Goal: Task Accomplishment & Management: Use online tool/utility

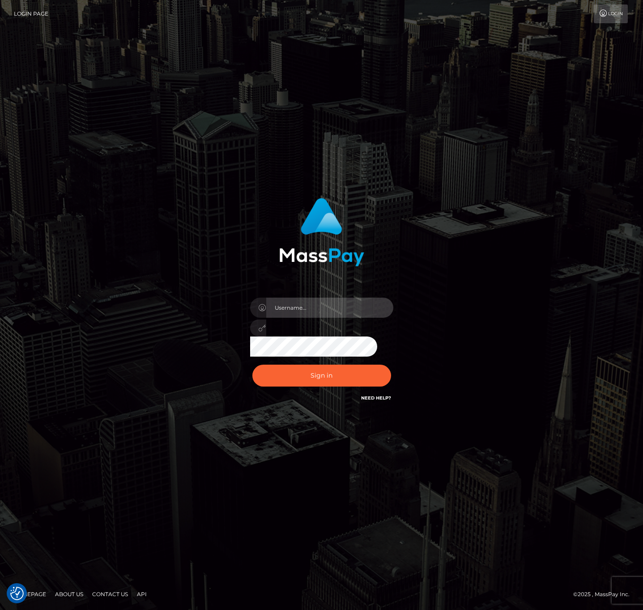
click at [321, 309] on input "text" at bounding box center [329, 308] width 127 height 20
type input "speralta"
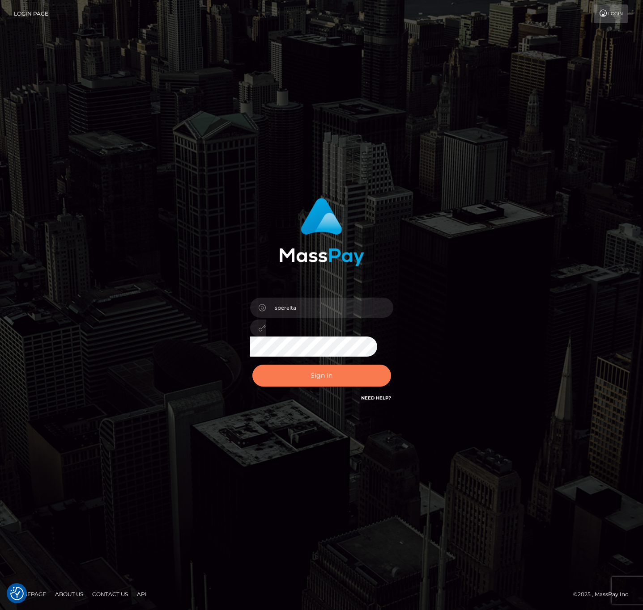
click at [340, 373] on button "Sign in" at bounding box center [321, 376] width 139 height 22
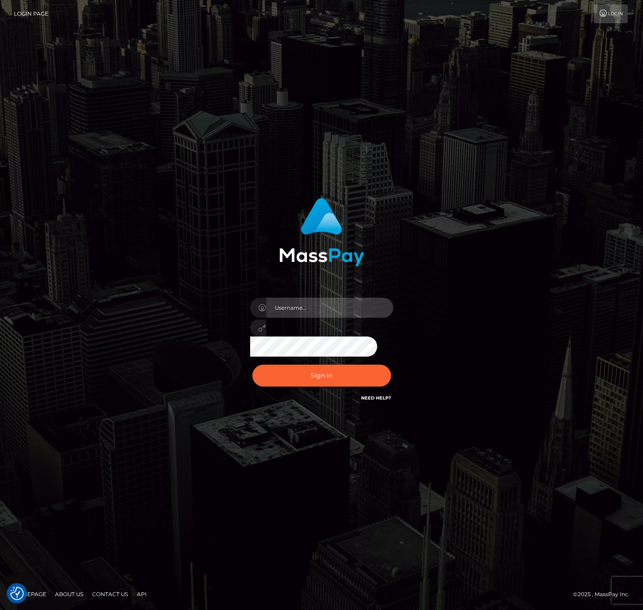
click at [364, 300] on input "text" at bounding box center [329, 308] width 127 height 20
type input "speralta"
click at [429, 291] on div "speralta Sign in" at bounding box center [321, 300] width 235 height 219
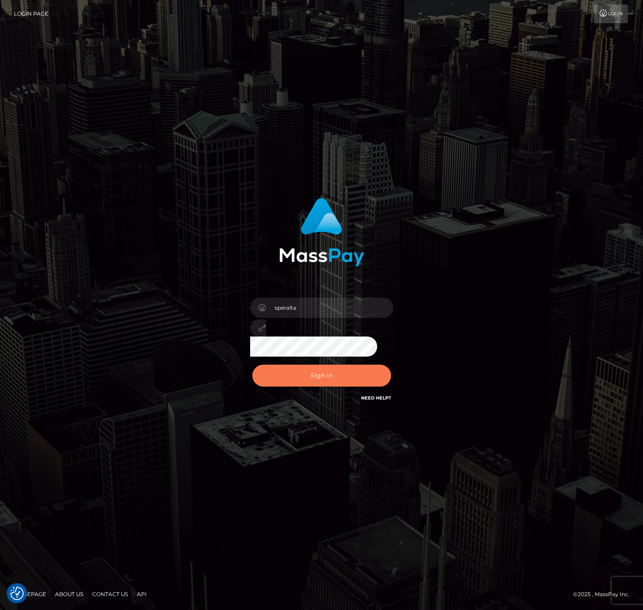
click at [349, 376] on button "Sign in" at bounding box center [321, 376] width 139 height 22
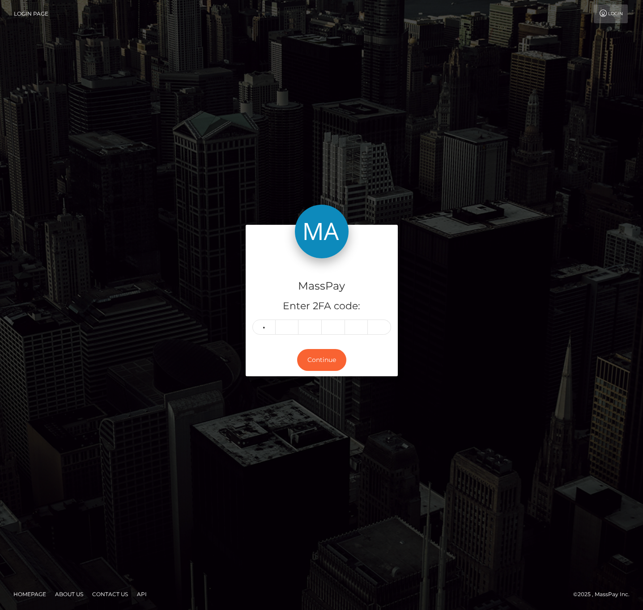
type input "8"
type input "3"
type input "9"
type input "6"
type input "0"
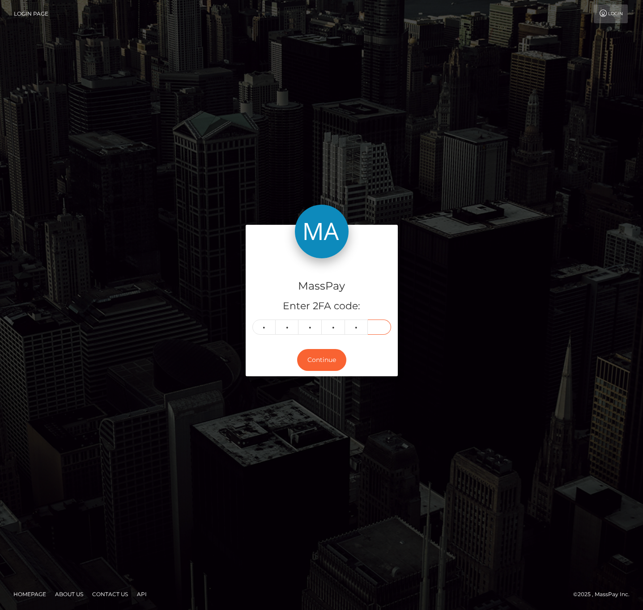
type input "6"
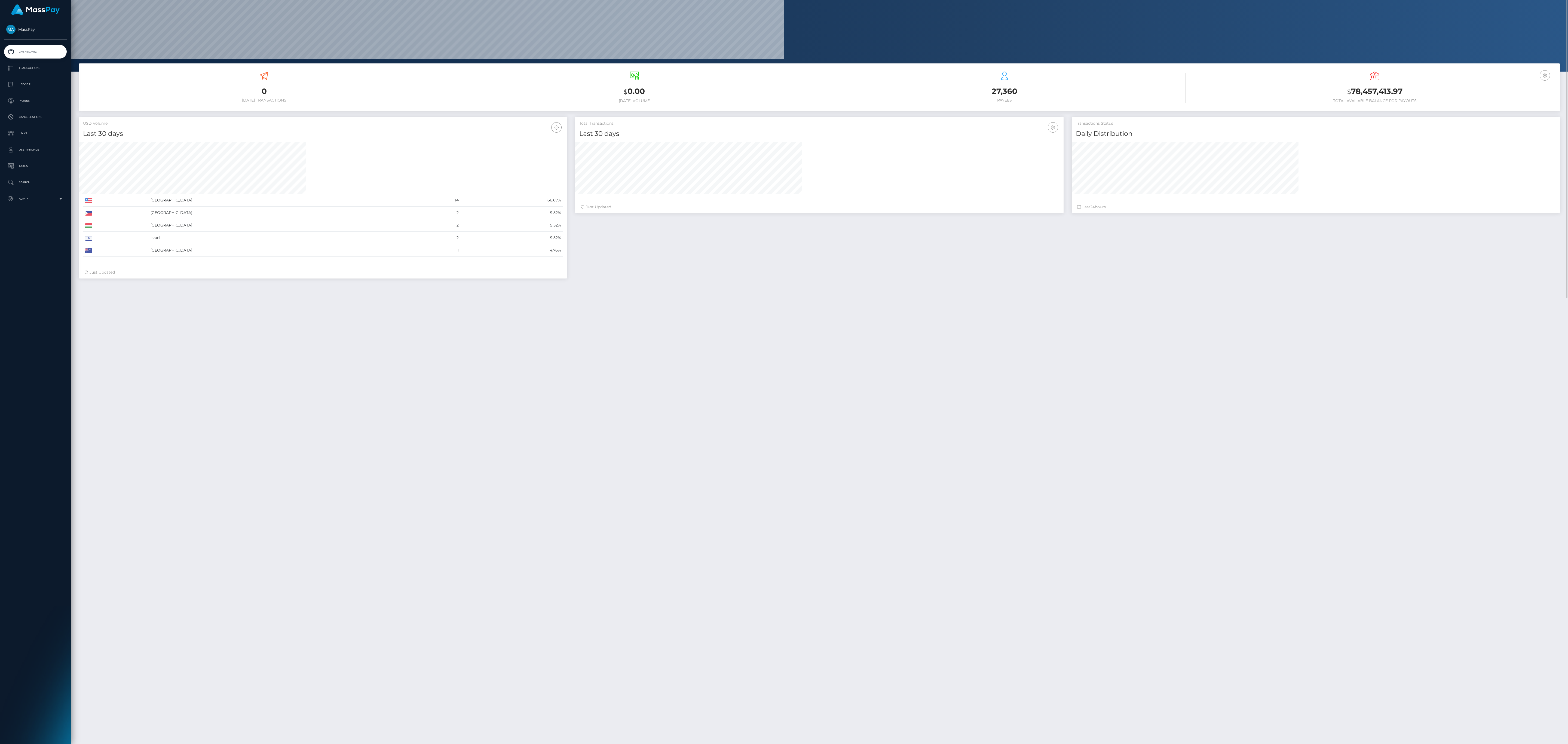
scroll to position [272182, 270725]
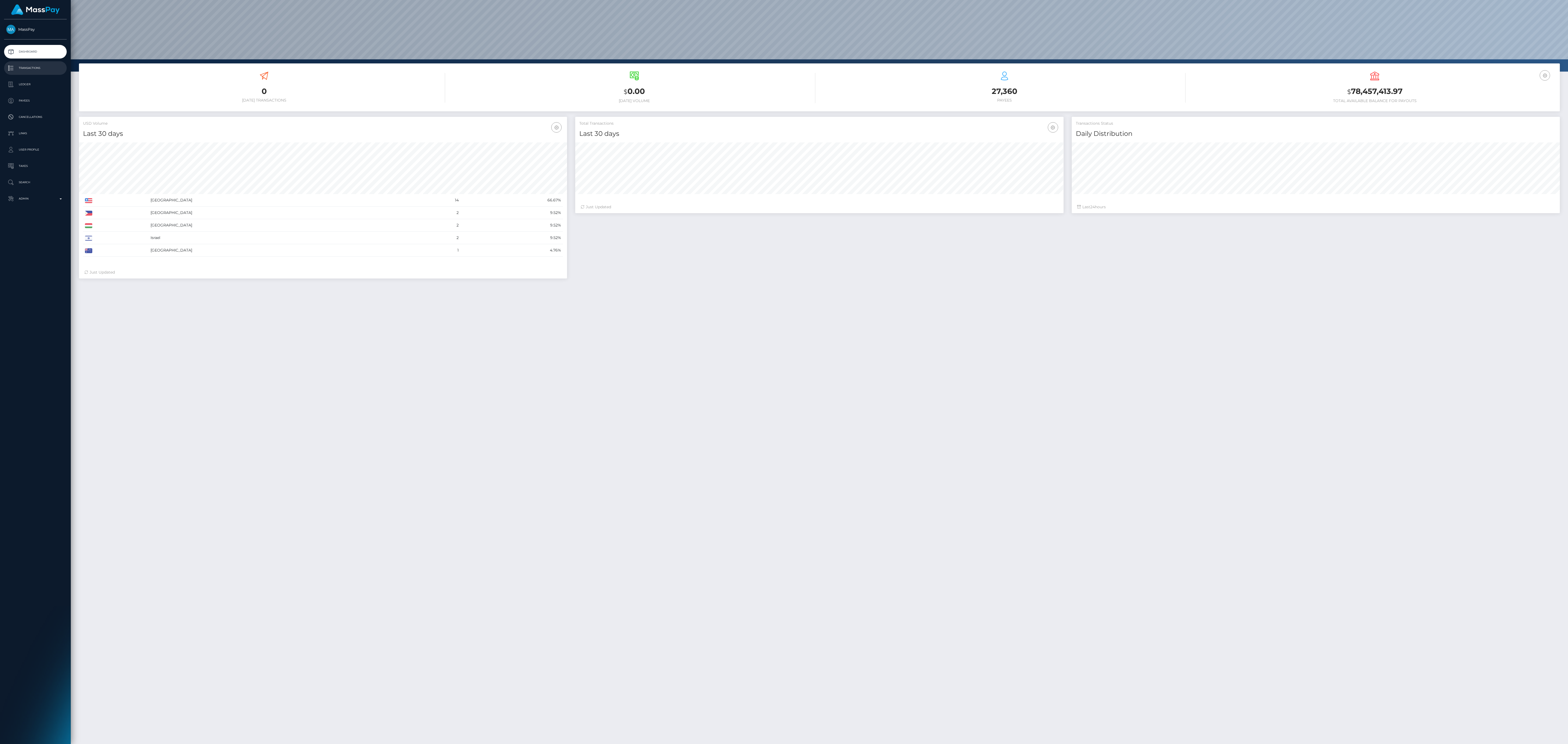
click at [33, 65] on p "Transactions" at bounding box center [35, 68] width 58 height 8
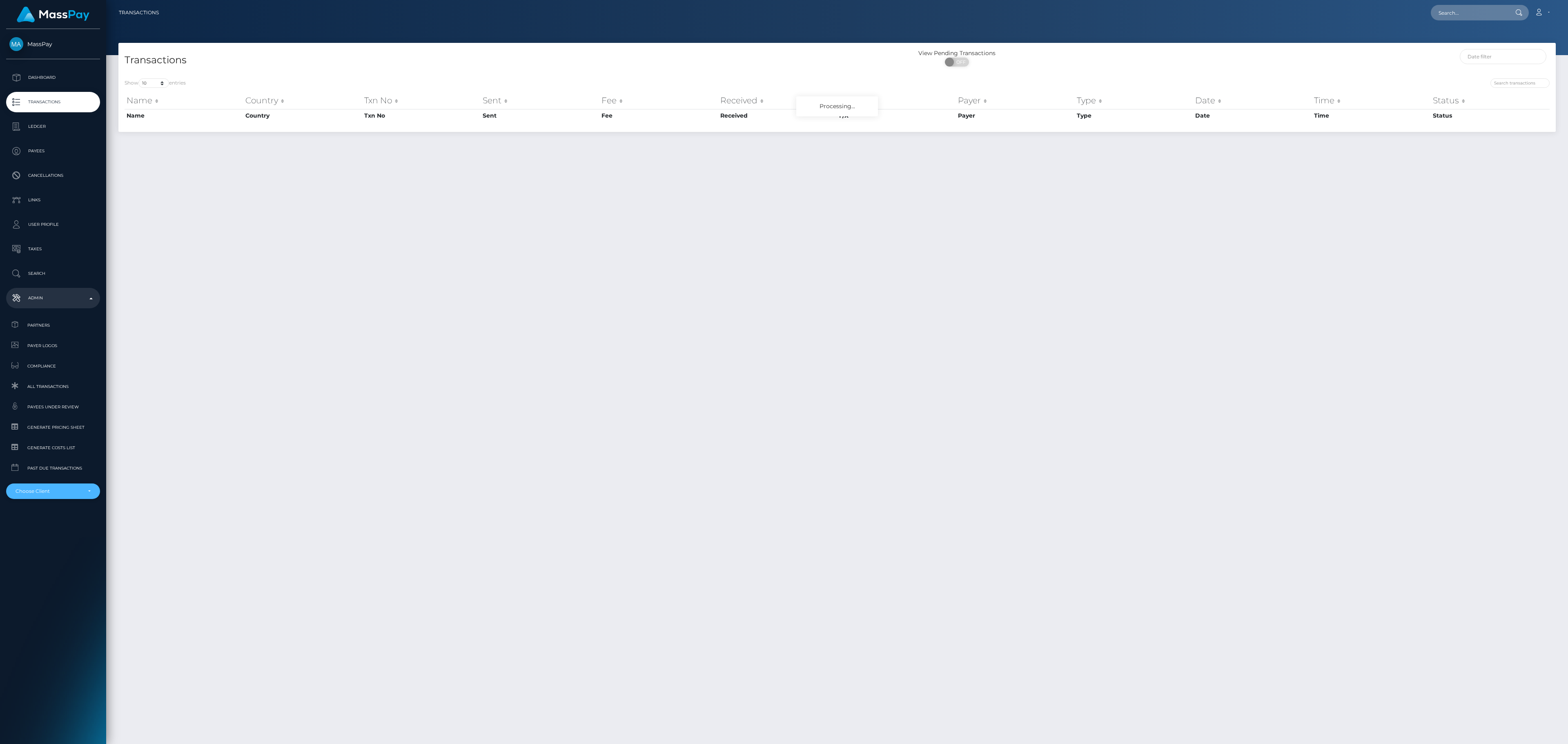
click at [61, 487] on div "Choose Client" at bounding box center [48, 490] width 66 height 6
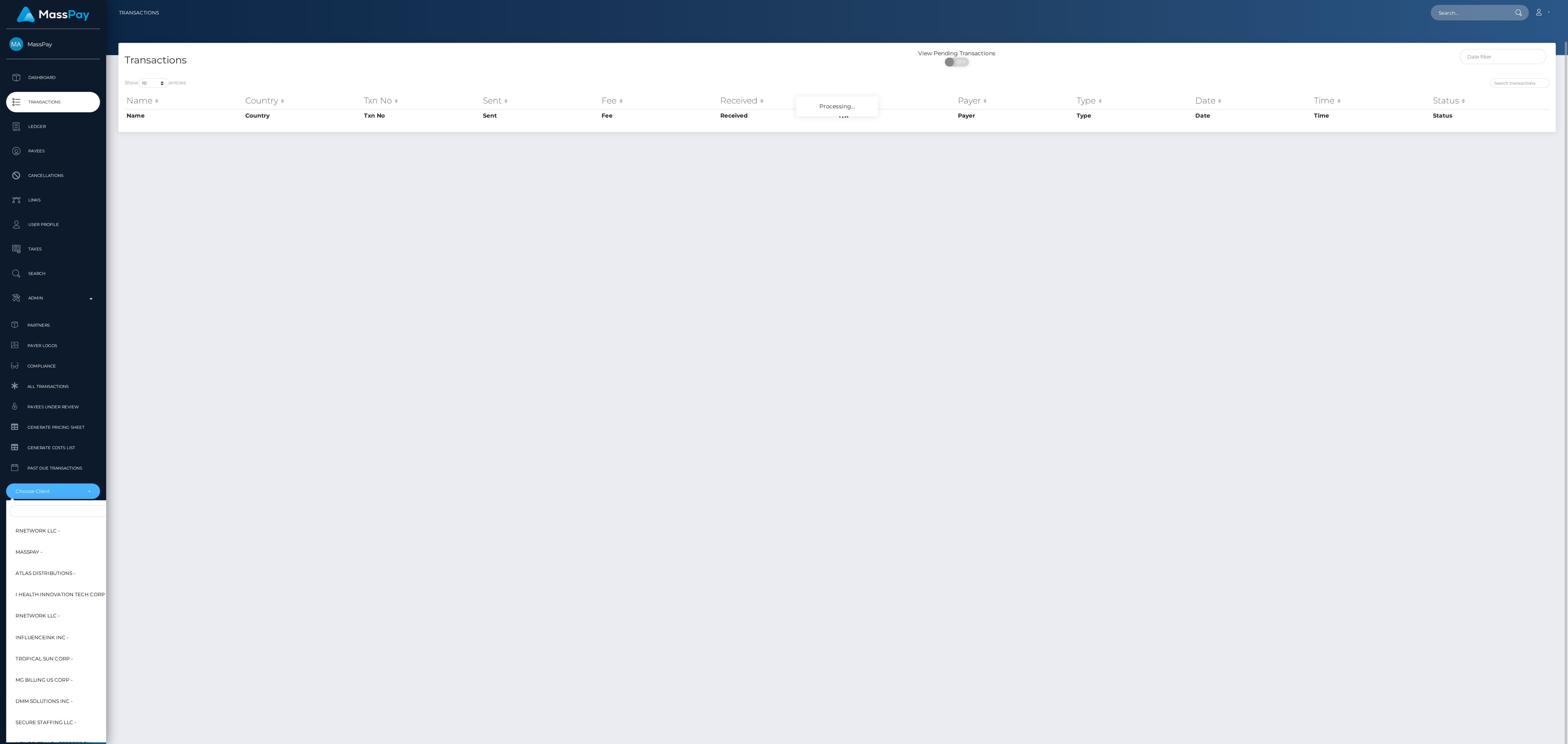
scroll to position [14, 0]
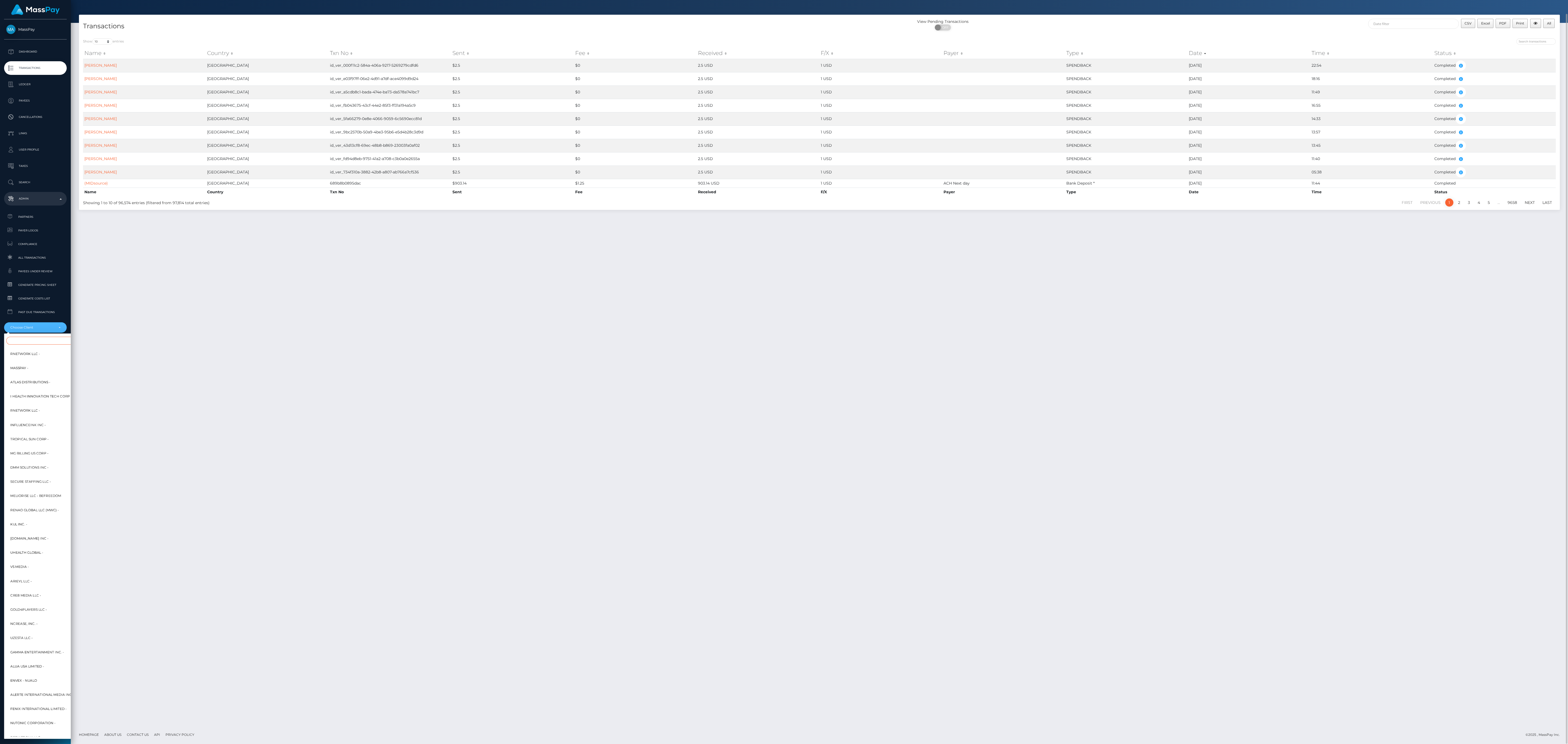
click at [55, 345] on input "Search" at bounding box center [66, 340] width 120 height 8
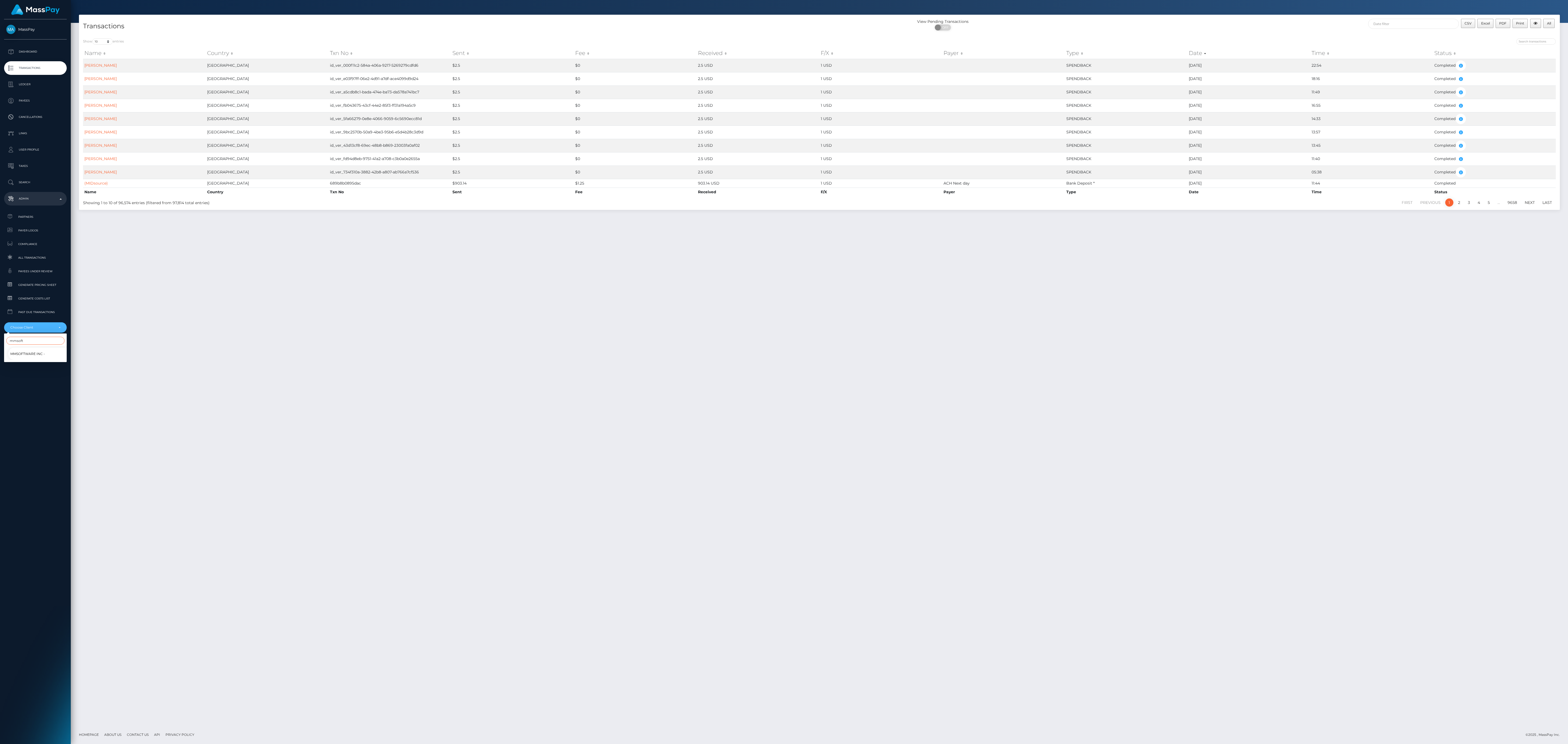
type input "mmsoft"
click at [29, 356] on span "MMSoftware Inc -" at bounding box center [27, 354] width 35 height 7
select select "265"
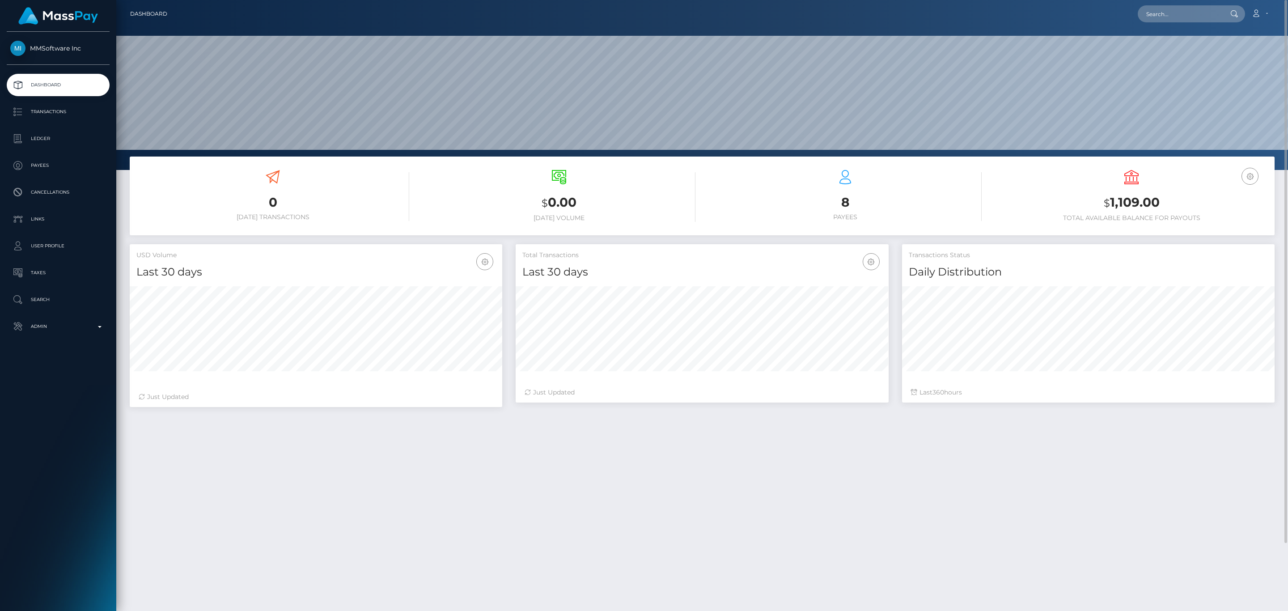
scroll to position [158, 372]
click at [64, 112] on p "Transactions" at bounding box center [58, 111] width 96 height 13
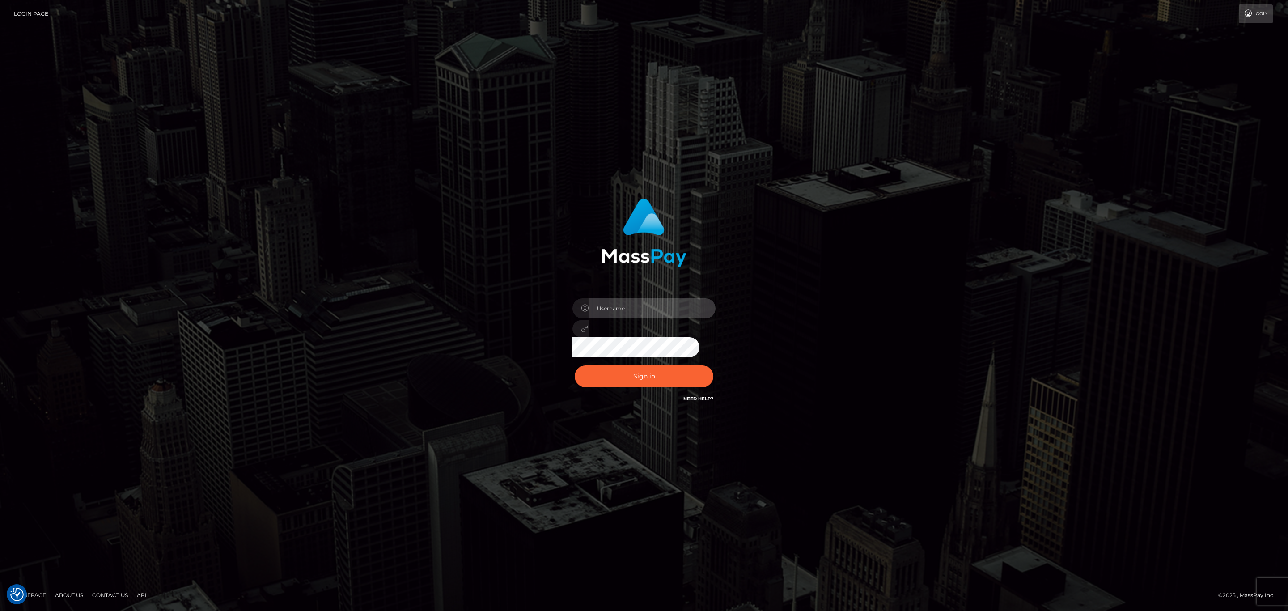
click at [658, 299] on input "text" at bounding box center [652, 308] width 127 height 20
type input "speralta"
click at [617, 382] on button "Sign in" at bounding box center [644, 376] width 139 height 22
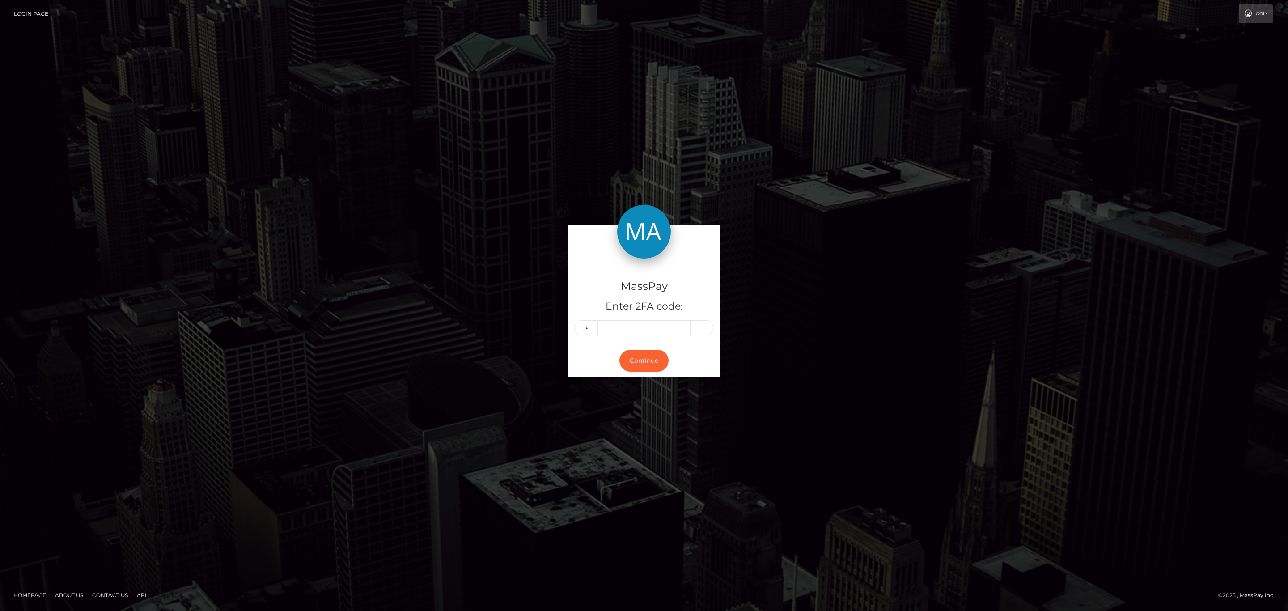
type input "4"
type input "7"
type input "5"
type input "3"
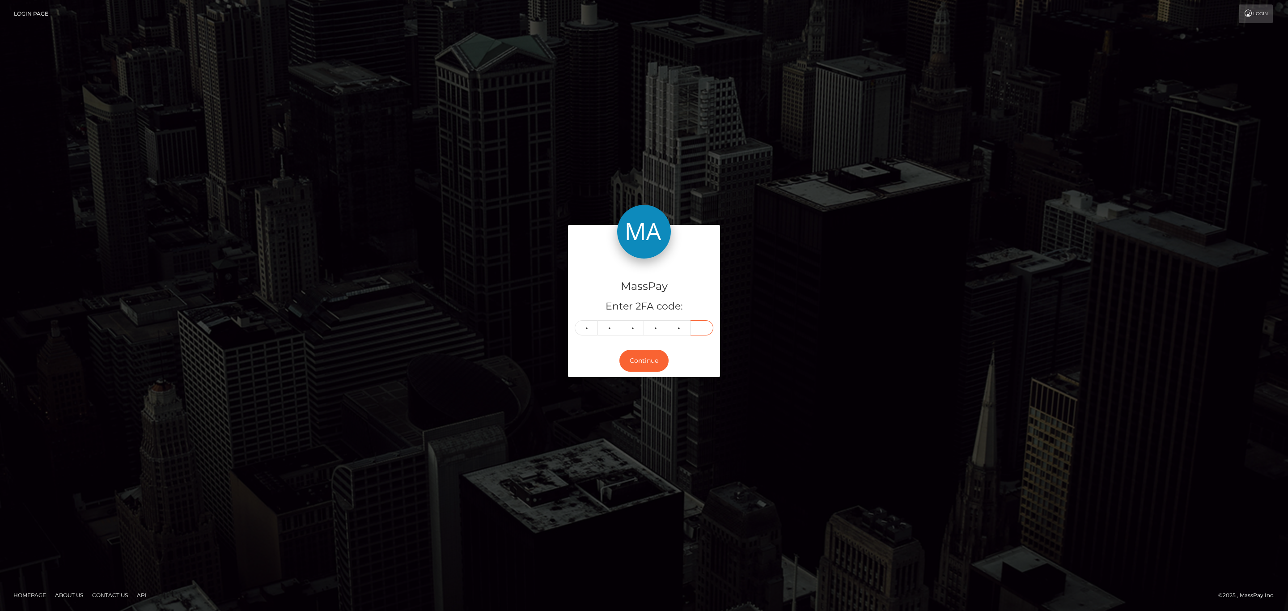
type input "9"
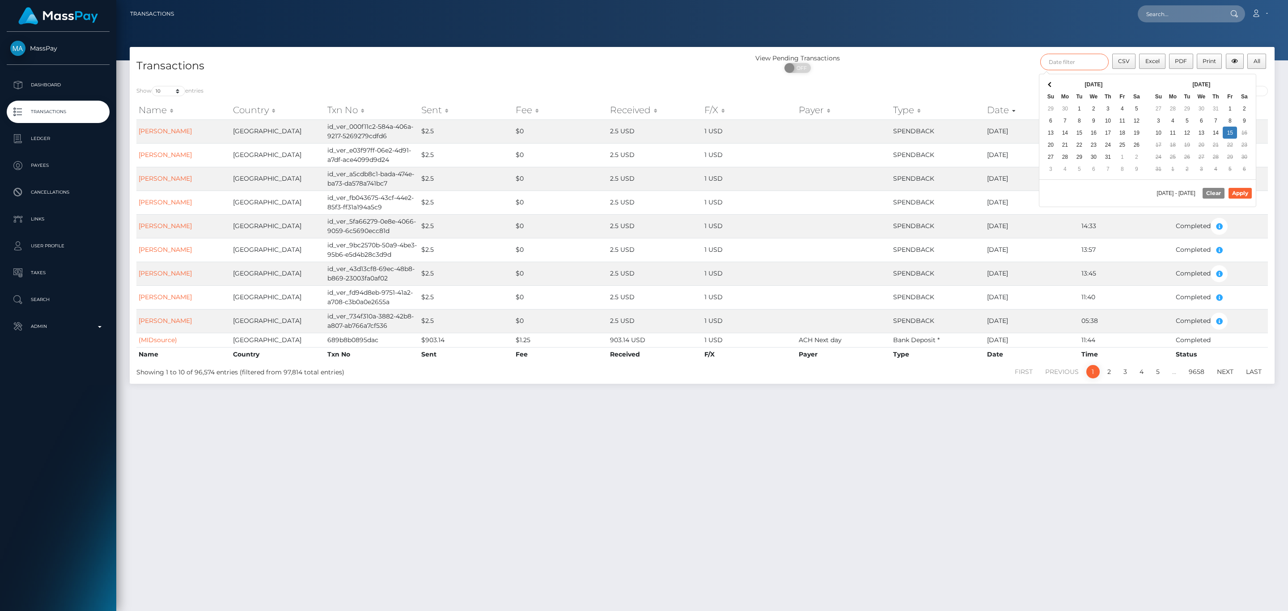
click at [1069, 62] on input "text" at bounding box center [1074, 62] width 68 height 17
click at [1055, 89] on th at bounding box center [1050, 84] width 14 height 12
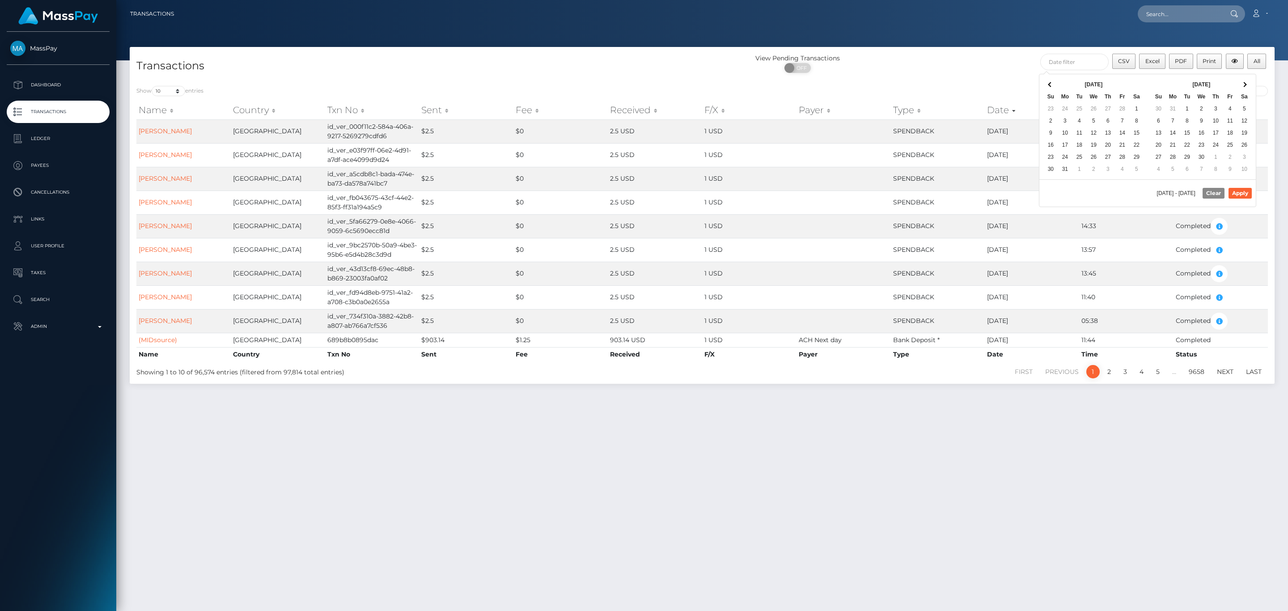
click at [1055, 89] on th at bounding box center [1050, 84] width 14 height 12
click at [1247, 89] on th at bounding box center [1244, 84] width 14 height 12
click at [1048, 84] on th at bounding box center [1050, 84] width 14 height 12
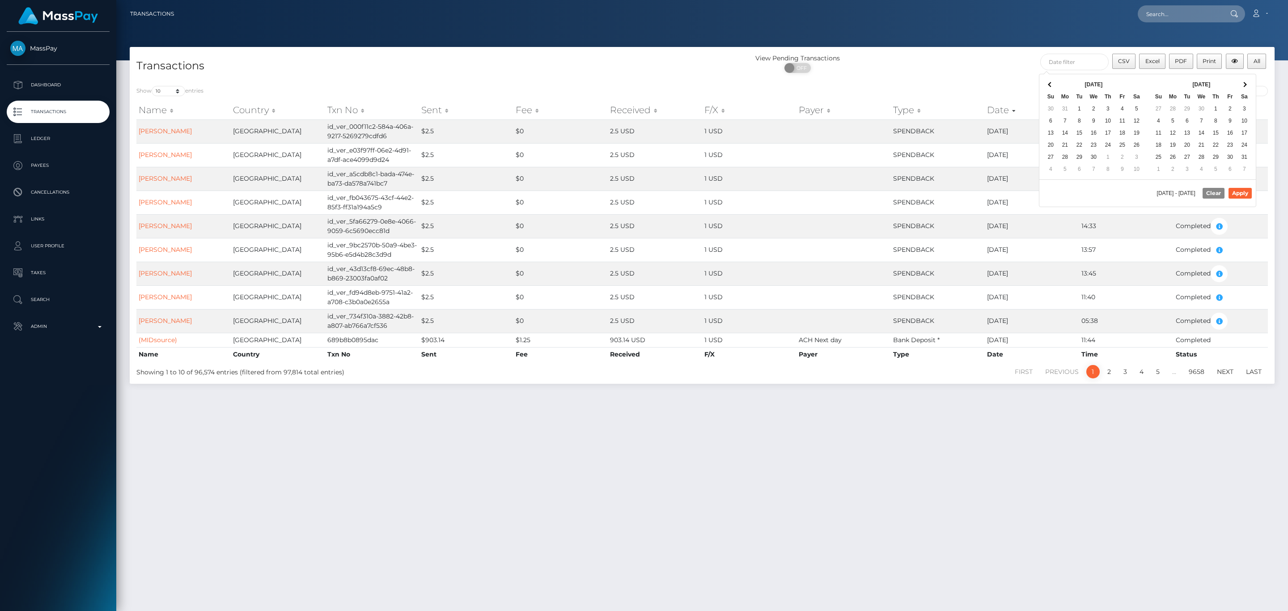
click at [1048, 84] on th at bounding box center [1050, 84] width 14 height 12
click at [1240, 82] on th at bounding box center [1244, 84] width 14 height 12
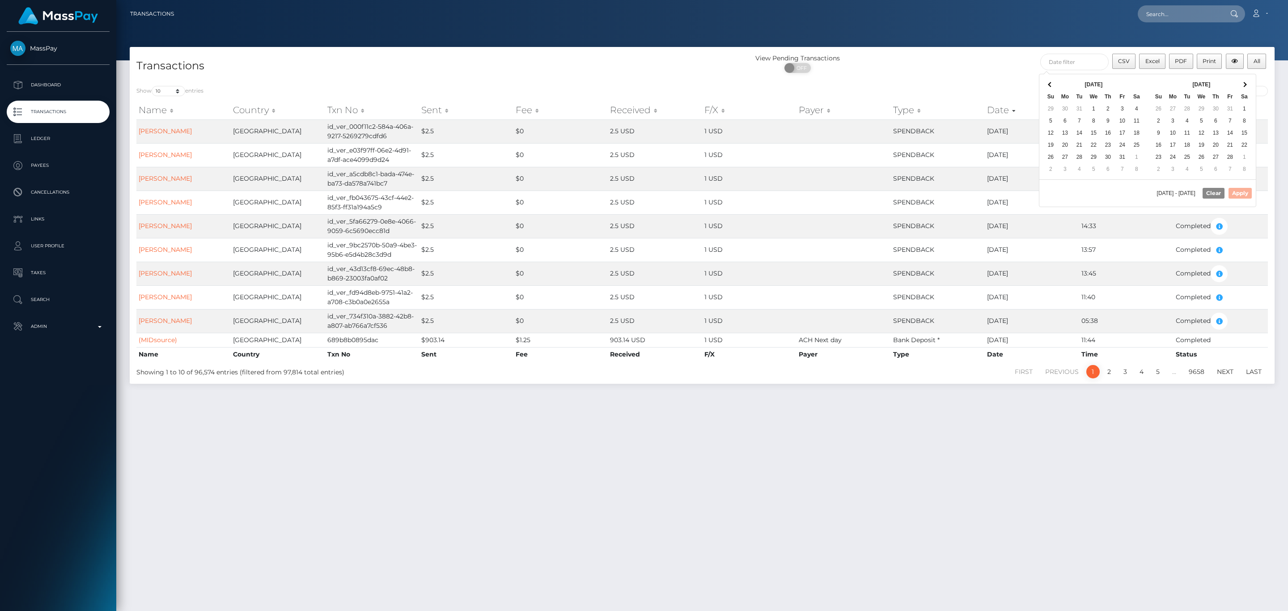
click at [1240, 82] on th at bounding box center [1244, 84] width 14 height 12
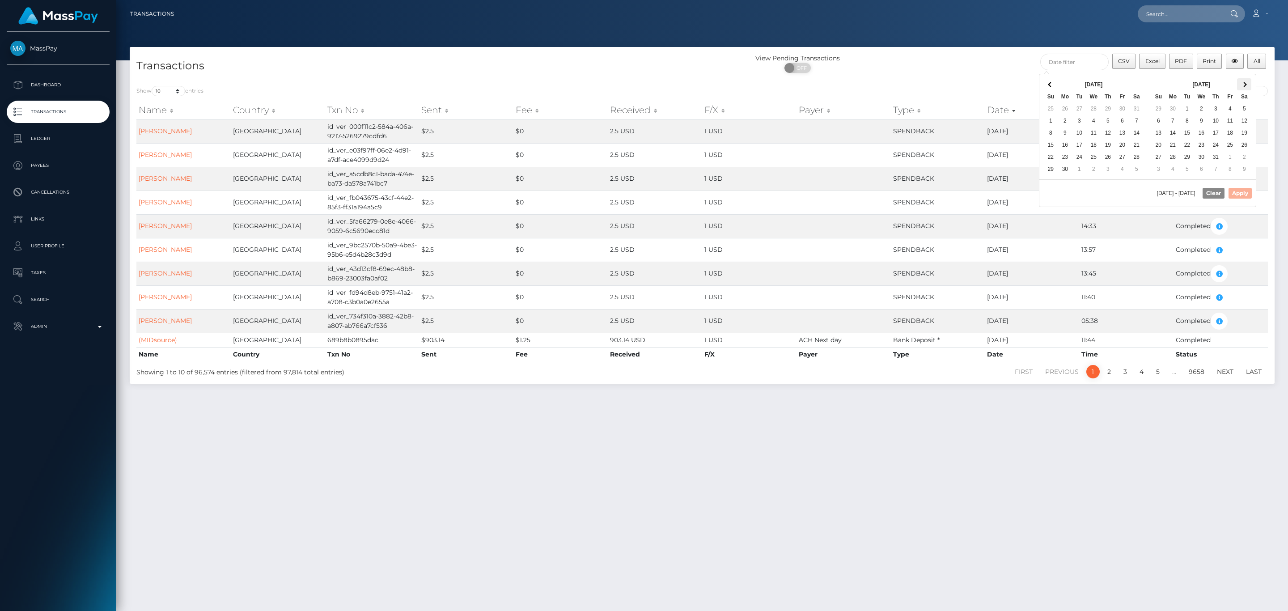
click at [1240, 90] on th at bounding box center [1244, 84] width 14 height 12
click at [1236, 199] on button "Apply" at bounding box center [1240, 193] width 23 height 11
type input "12/27/2024 - 08/15/2025"
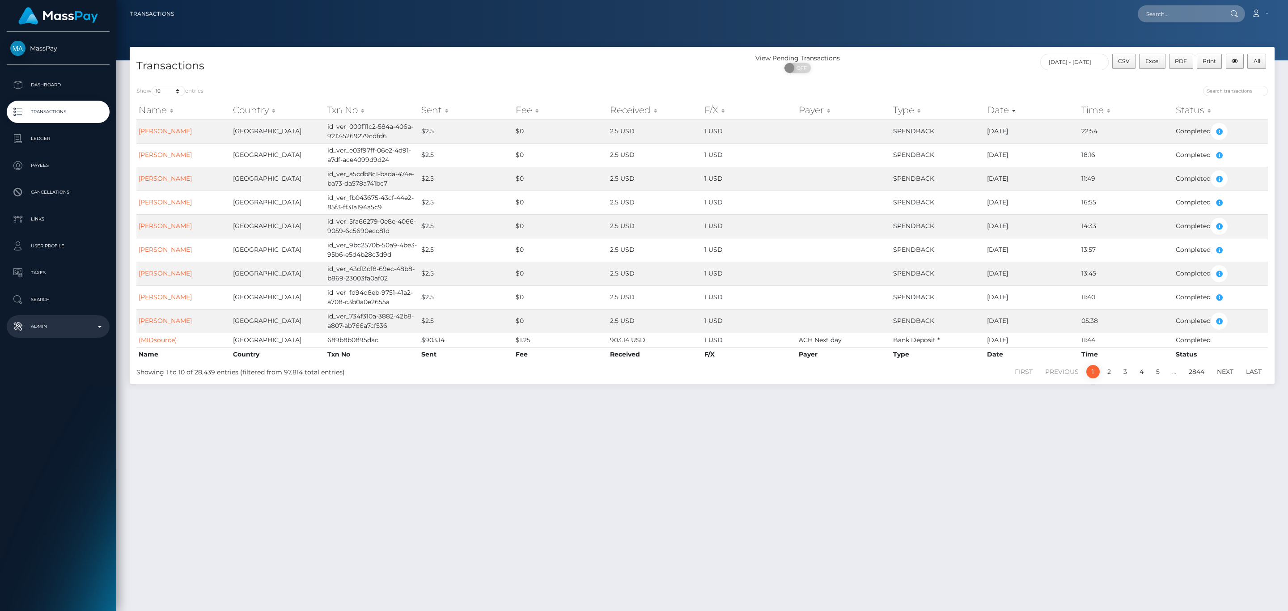
click at [71, 325] on p "Admin" at bounding box center [58, 326] width 96 height 13
click at [85, 536] on div "Choose Client" at bounding box center [53, 537] width 72 height 7
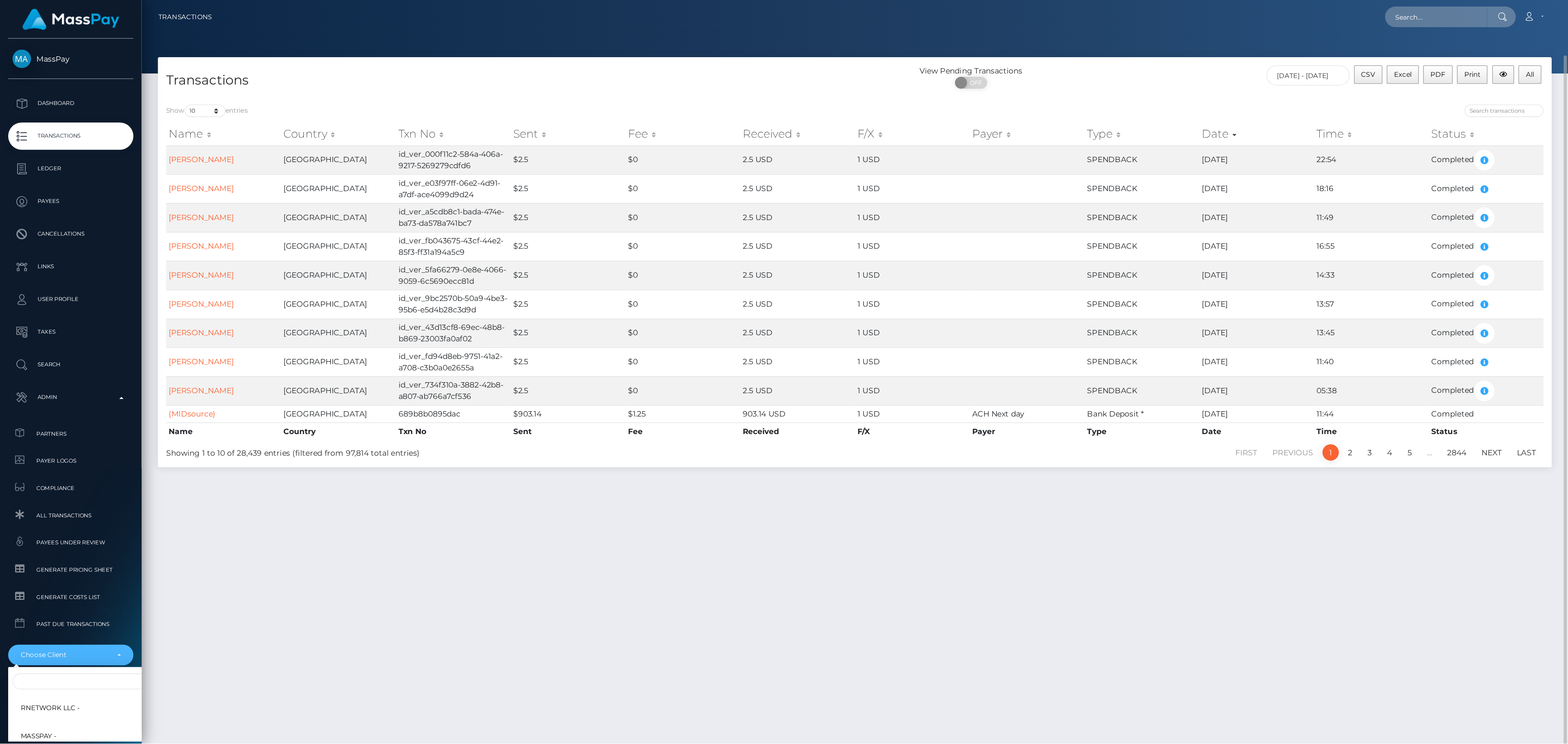
scroll to position [21, 0]
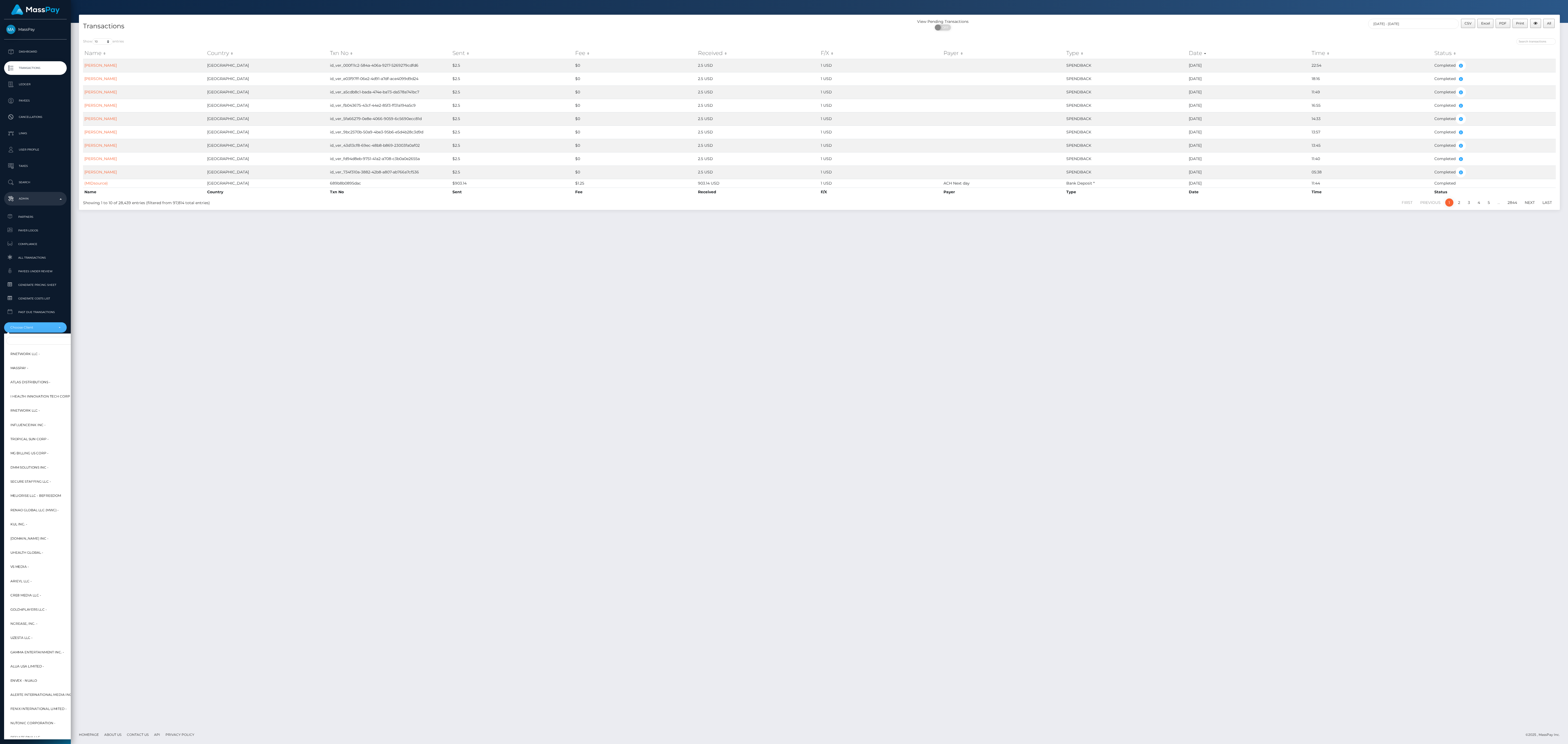
click at [41, 335] on div at bounding box center [66, 340] width 124 height 10
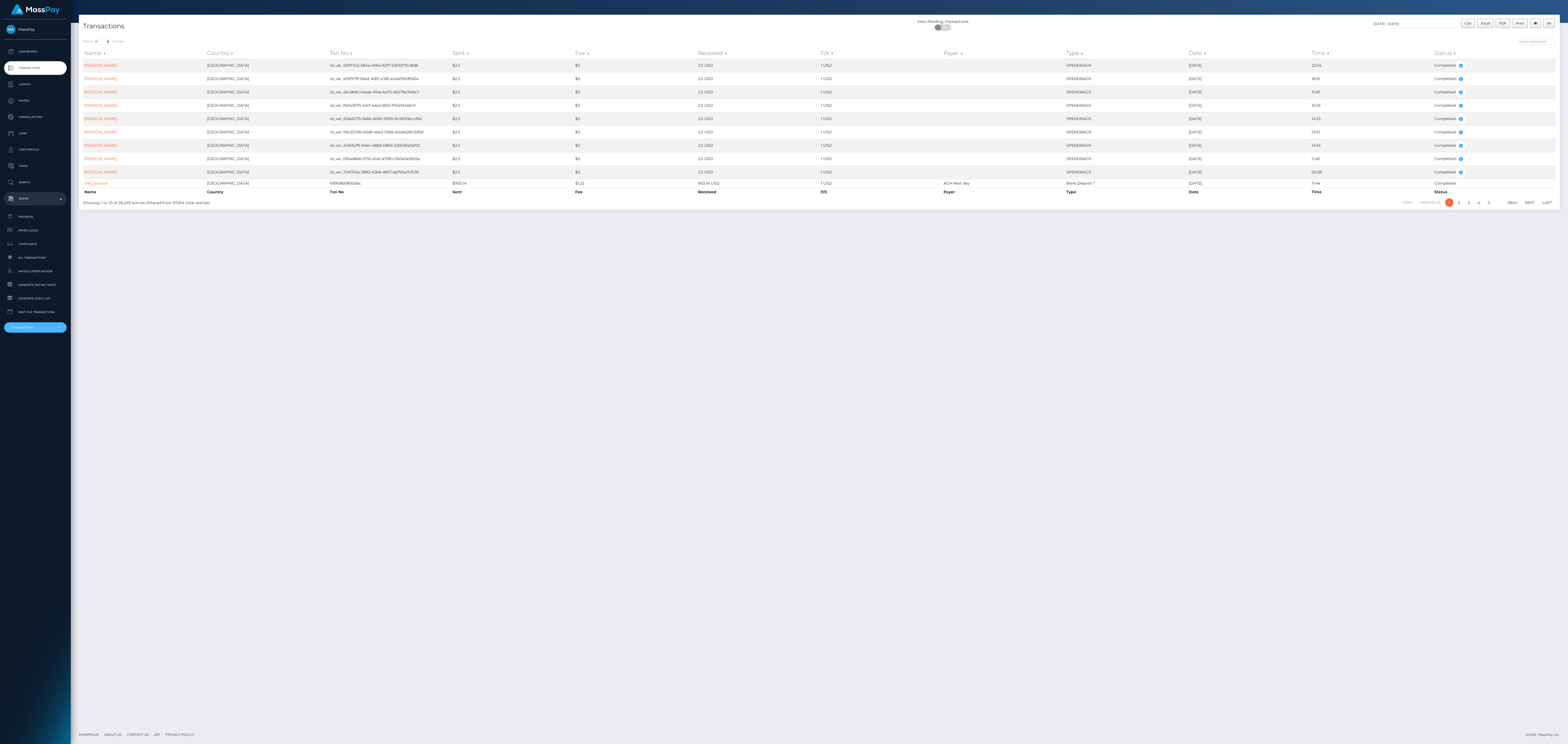
click at [45, 332] on div "Choose Client" at bounding box center [35, 328] width 63 height 10
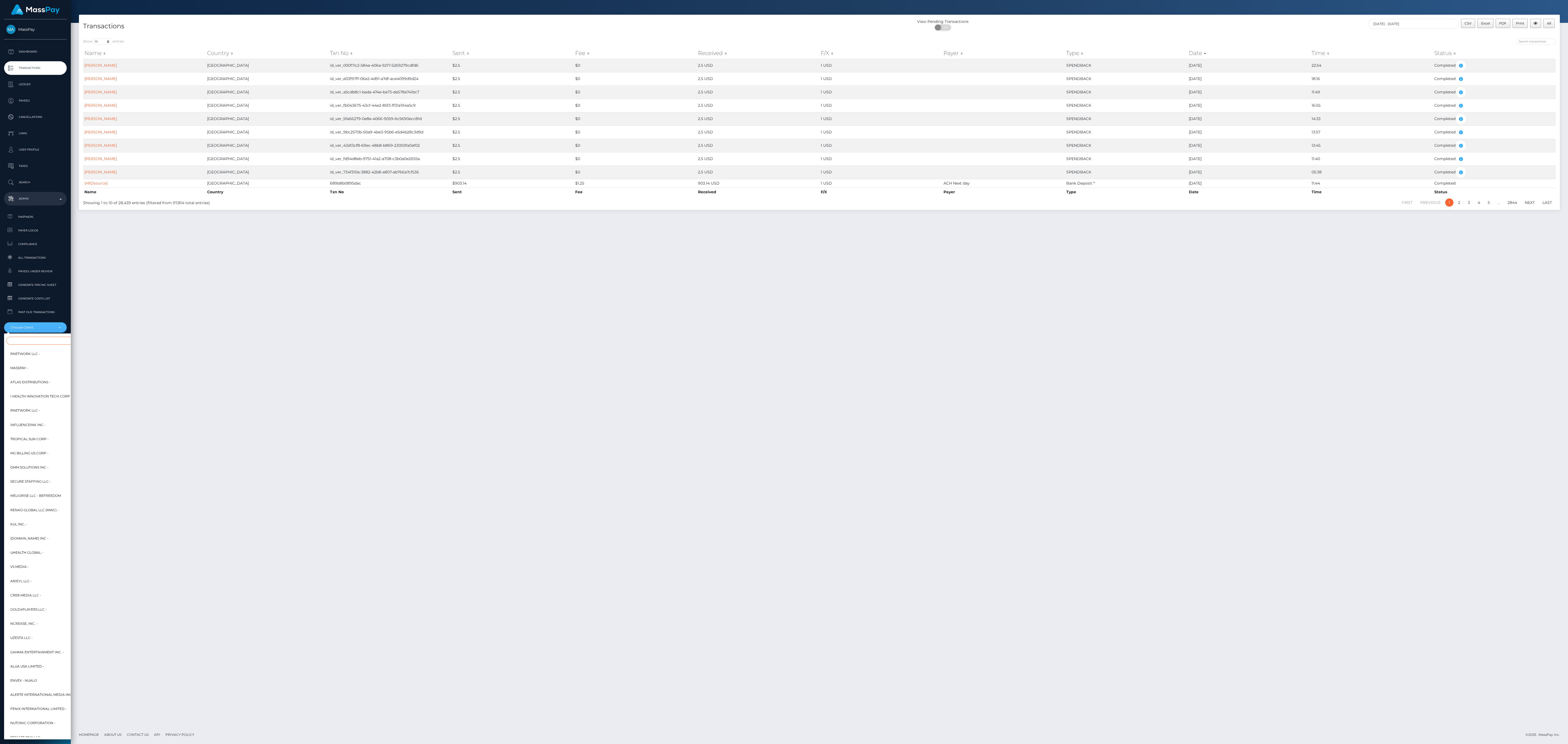
click at [58, 345] on input "Search" at bounding box center [66, 340] width 120 height 8
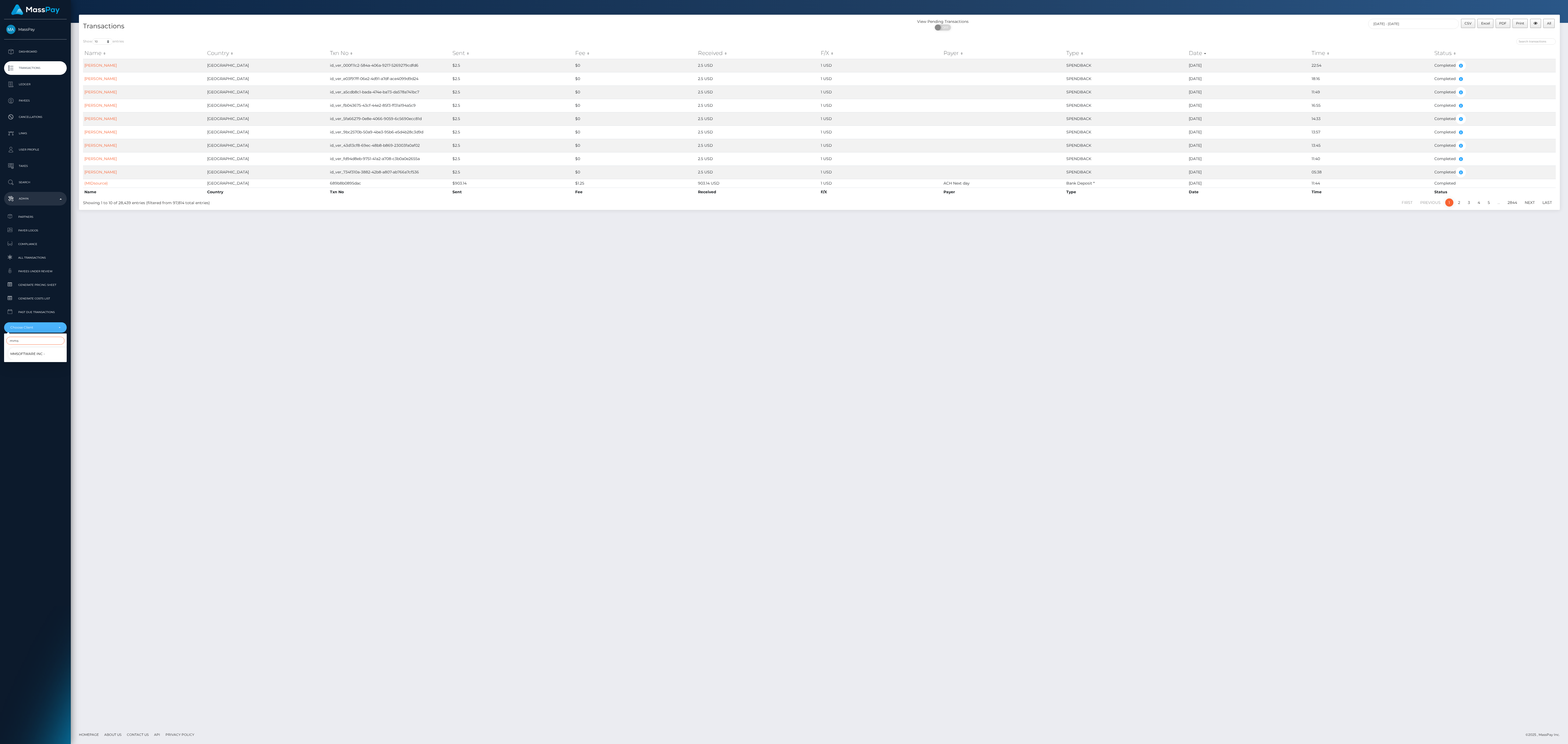
type input "mms"
click at [52, 354] on link "MMSoftware Inc -" at bounding box center [39, 354] width 63 height 12
select select "265"
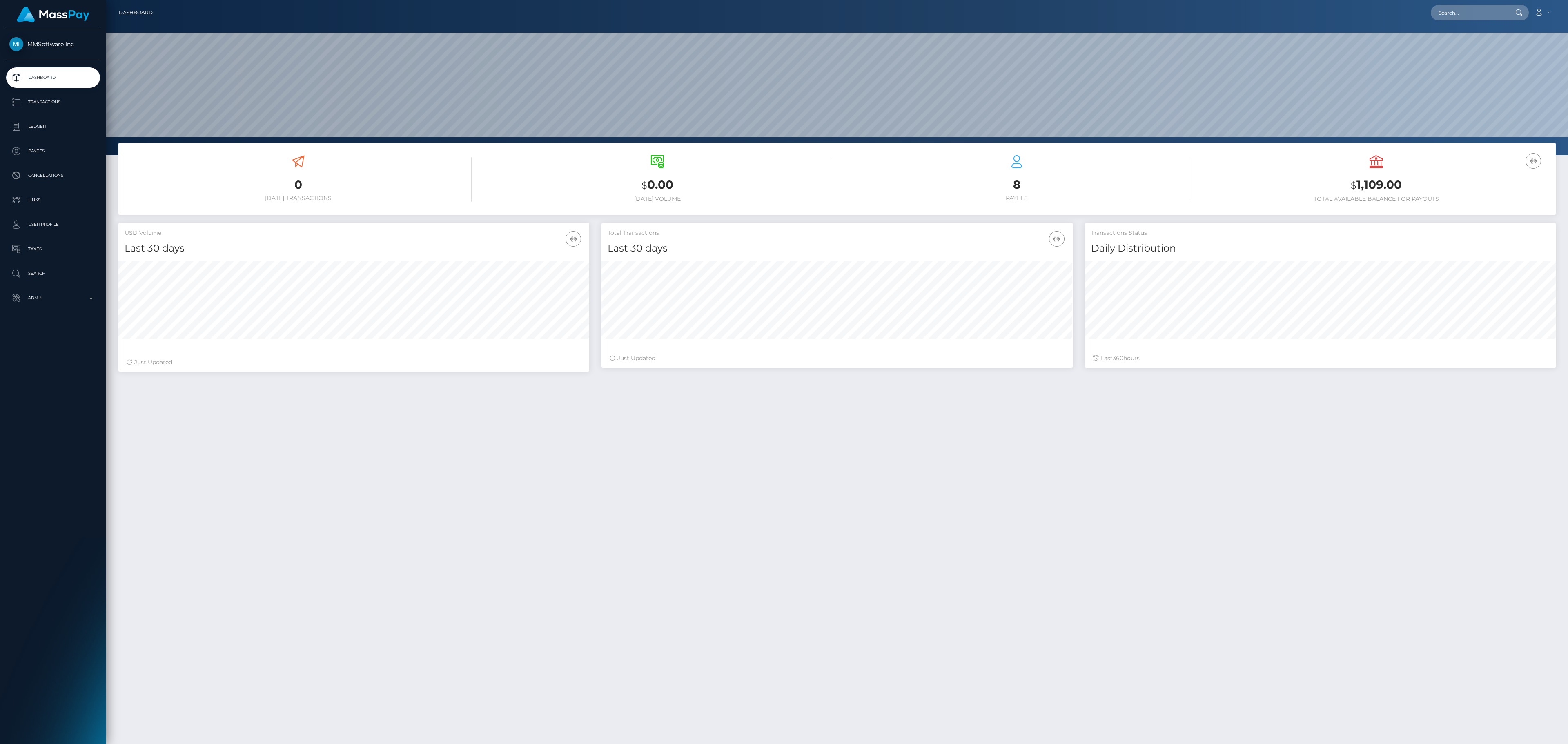
scroll to position [144, 470]
click at [54, 100] on p "Transactions" at bounding box center [53, 101] width 88 height 12
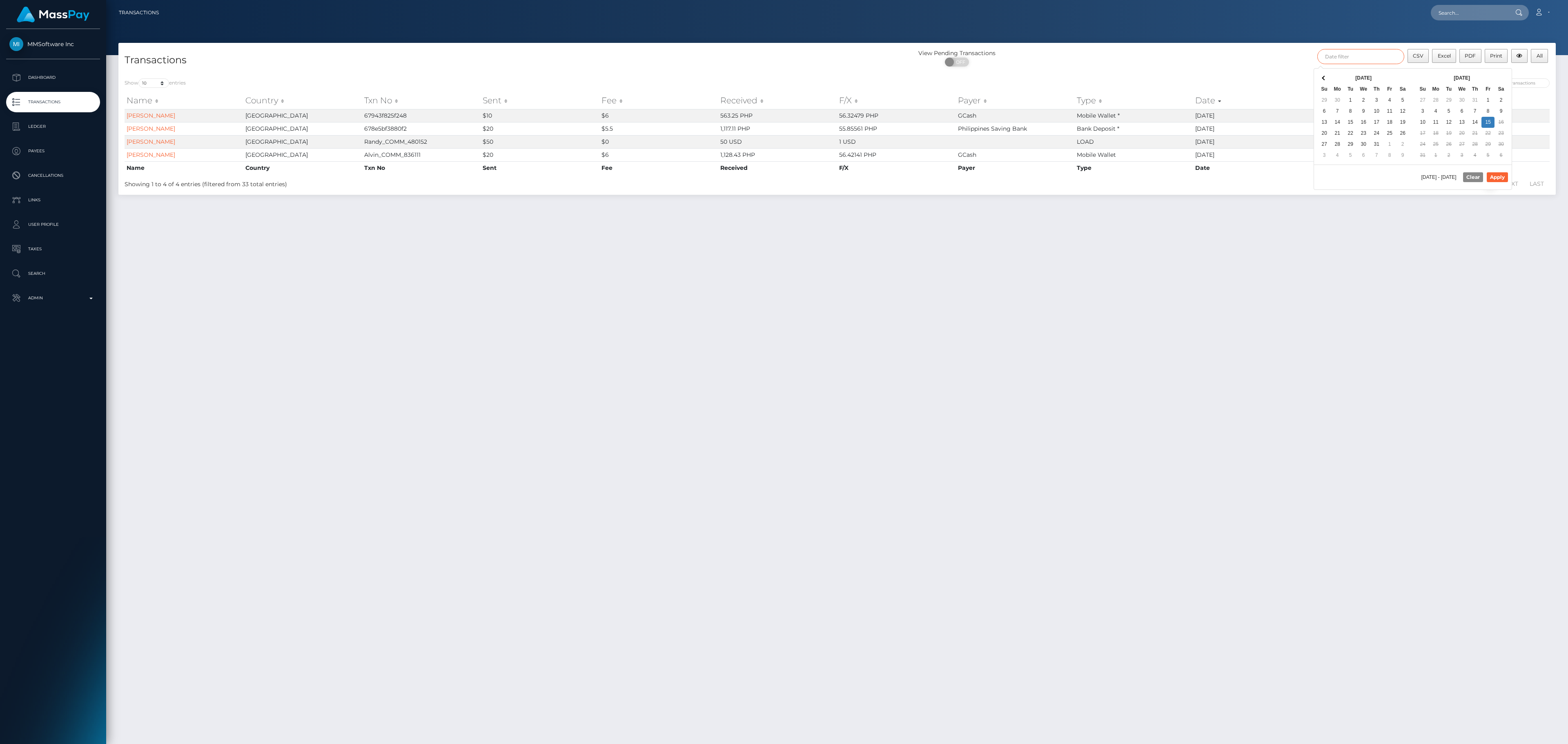
click at [1366, 49] on input "text" at bounding box center [1361, 57] width 87 height 16
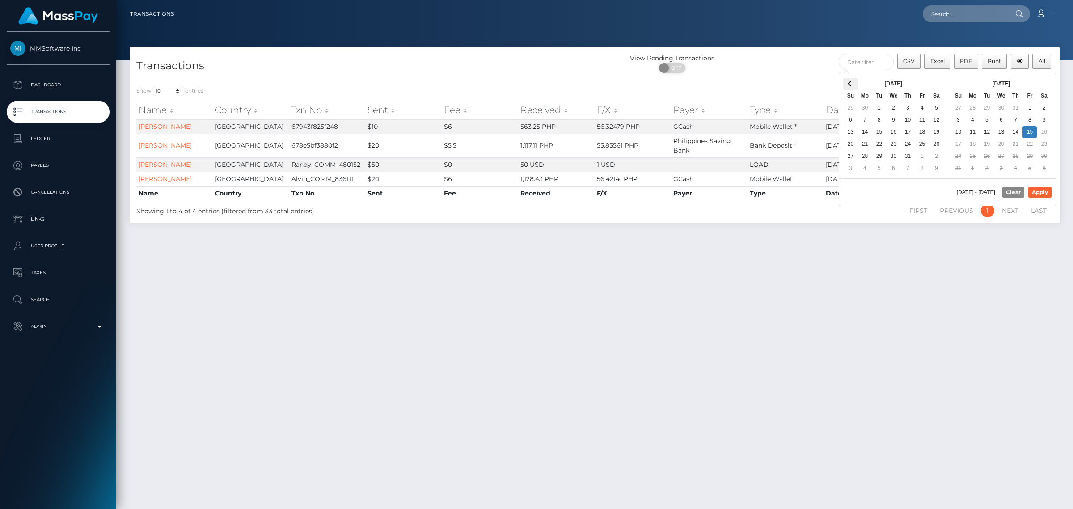
click at [851, 82] on span at bounding box center [850, 83] width 5 height 5
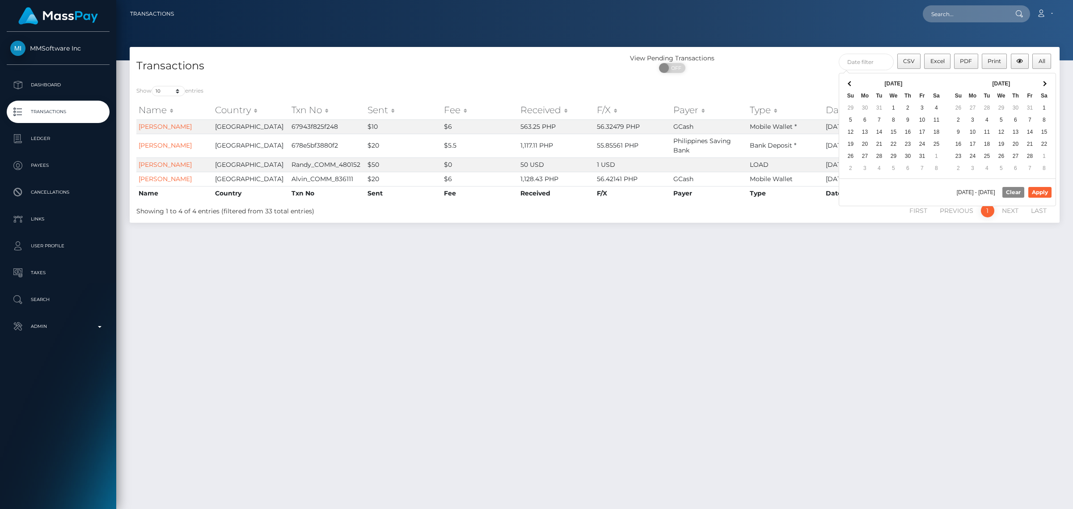
click at [851, 82] on span at bounding box center [850, 83] width 5 height 5
click at [851, 82] on th at bounding box center [850, 84] width 14 height 12
click at [1040, 85] on th at bounding box center [1044, 84] width 14 height 12
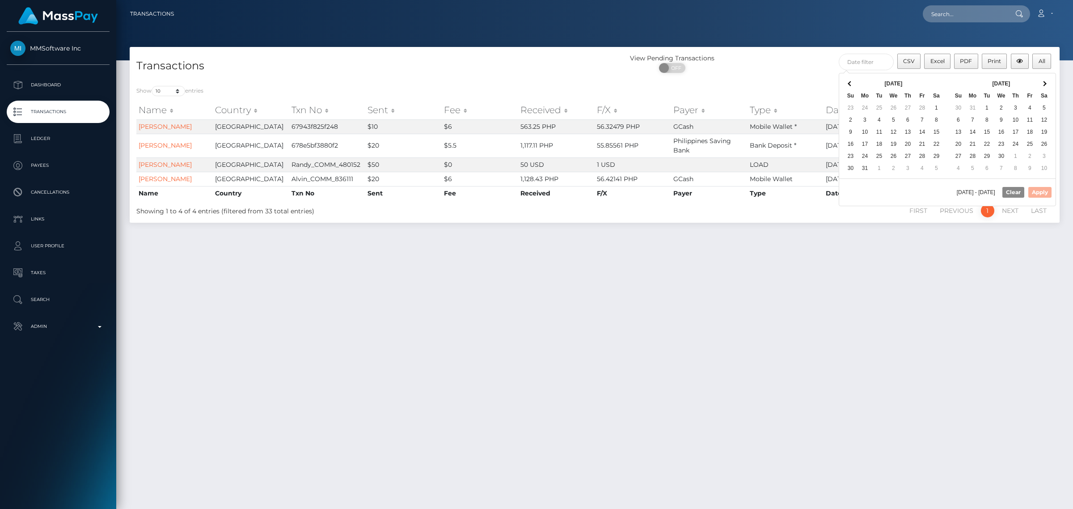
click at [1040, 85] on th at bounding box center [1044, 84] width 14 height 12
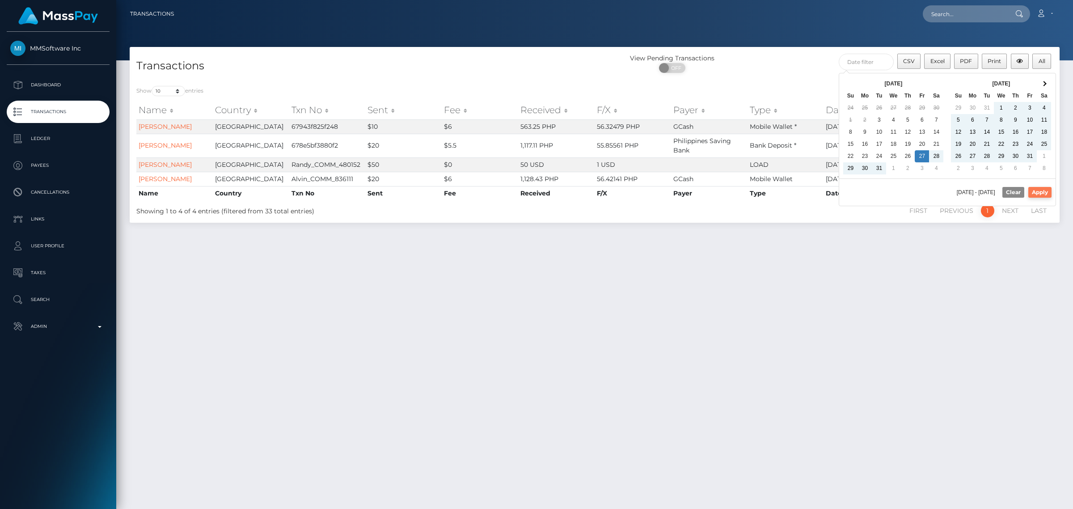
click at [1040, 195] on button "Apply" at bounding box center [1040, 192] width 23 height 11
type input "12/27/2024 - 08/15/2025"
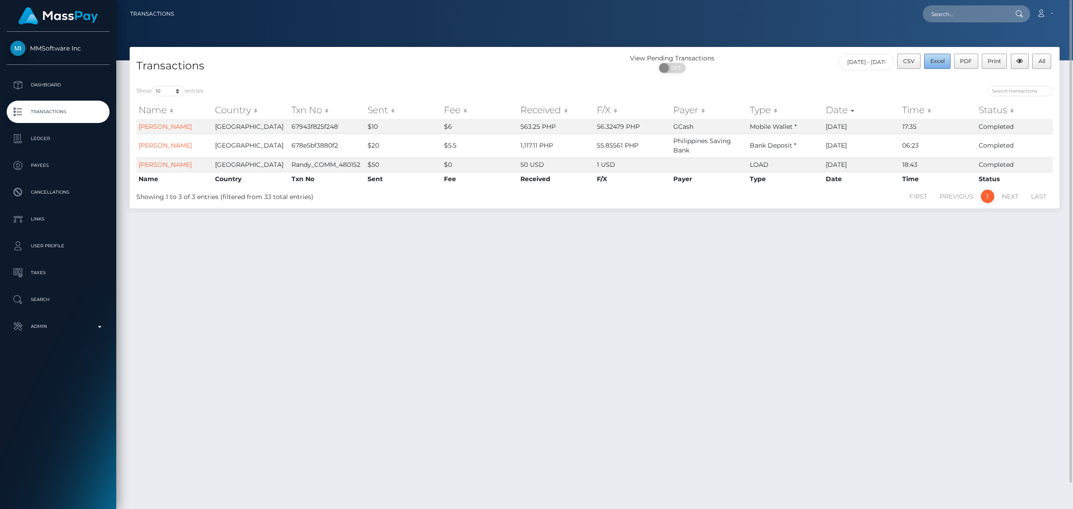
click at [941, 60] on span "Excel" at bounding box center [938, 61] width 14 height 7
drag, startPoint x: 629, startPoint y: 326, endPoint x: 602, endPoint y: 301, distance: 37.3
click at [629, 326] on div "Transactions View Pending Transactions ON OFF CSV Excel PDF Print All 12/27/202…" at bounding box center [594, 274] width 957 height 454
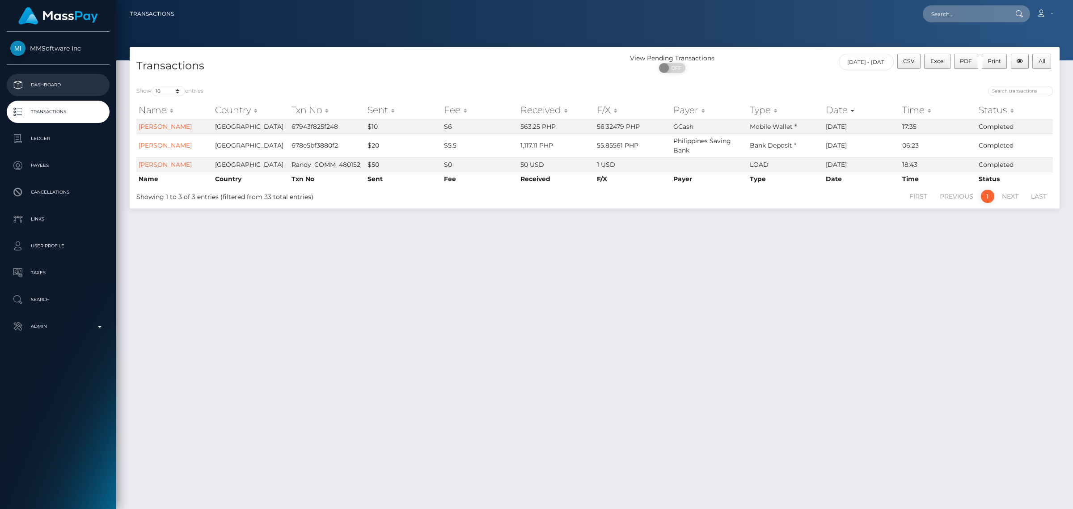
click at [63, 81] on p "Dashboard" at bounding box center [58, 84] width 96 height 13
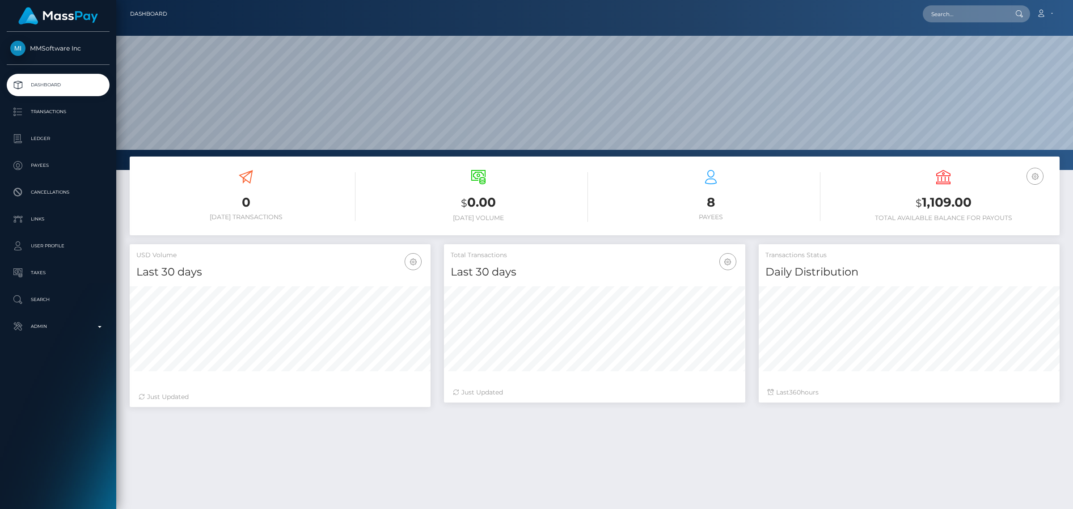
scroll to position [158, 301]
click at [705, 453] on div "0 Today Transactions $ 0.00 Today Volume 8 Payees" at bounding box center [594, 384] width 957 height 454
